Goal: Check status: Check status

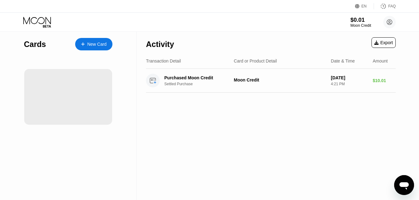
click at [360, 24] on div "Moon Credit" at bounding box center [361, 25] width 21 height 4
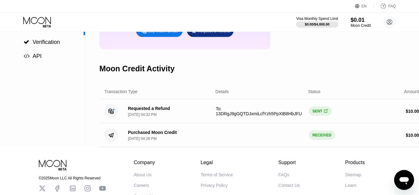
scroll to position [114, 0]
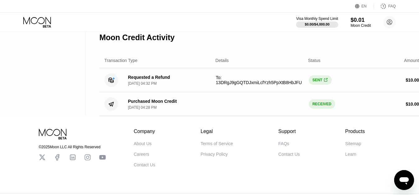
click at [408, 178] on icon "Open messaging window" at bounding box center [404, 180] width 9 height 7
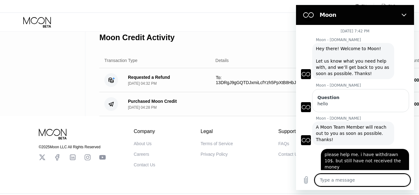
scroll to position [115, 0]
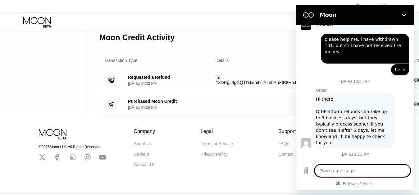
click at [232, 116] on div "Purchased Moon Credit [DATE] 04:28 PM RECEIVED $ 10.00" at bounding box center [261, 104] width 325 height 24
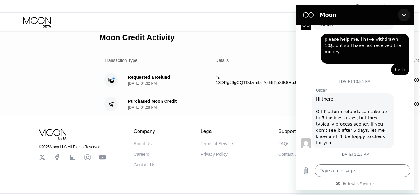
click at [404, 16] on icon "Close" at bounding box center [404, 14] width 5 height 5
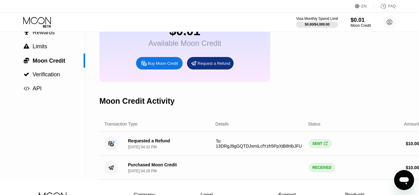
scroll to position [0, 0]
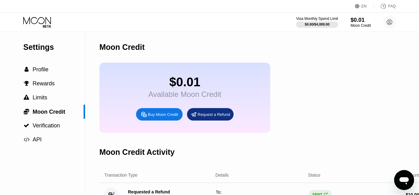
type textarea "x"
